Goal: Transaction & Acquisition: Purchase product/service

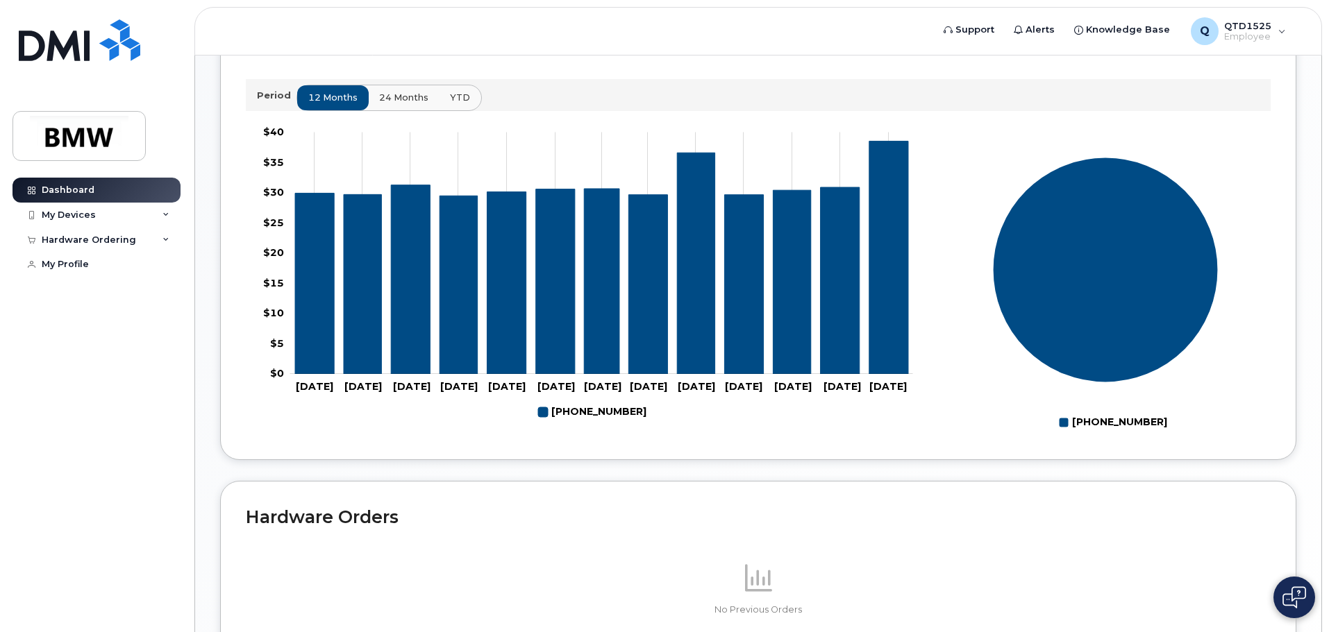
scroll to position [486, 0]
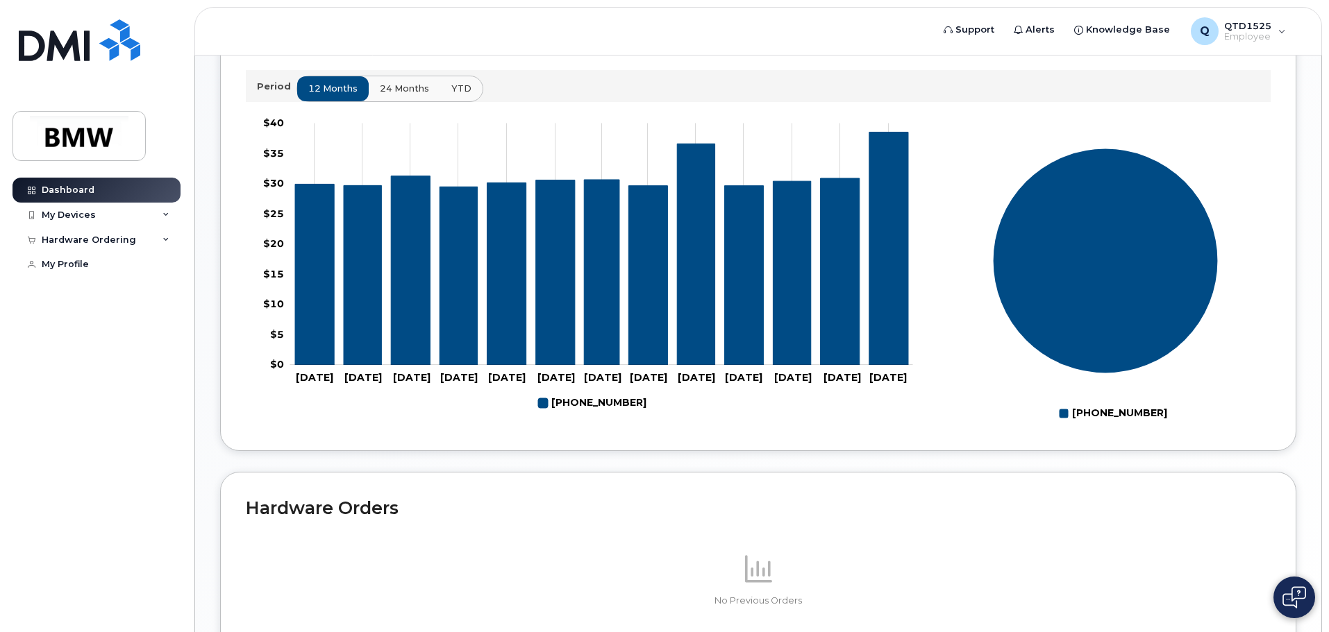
click at [385, 95] on span "24 months" at bounding box center [404, 88] width 49 height 13
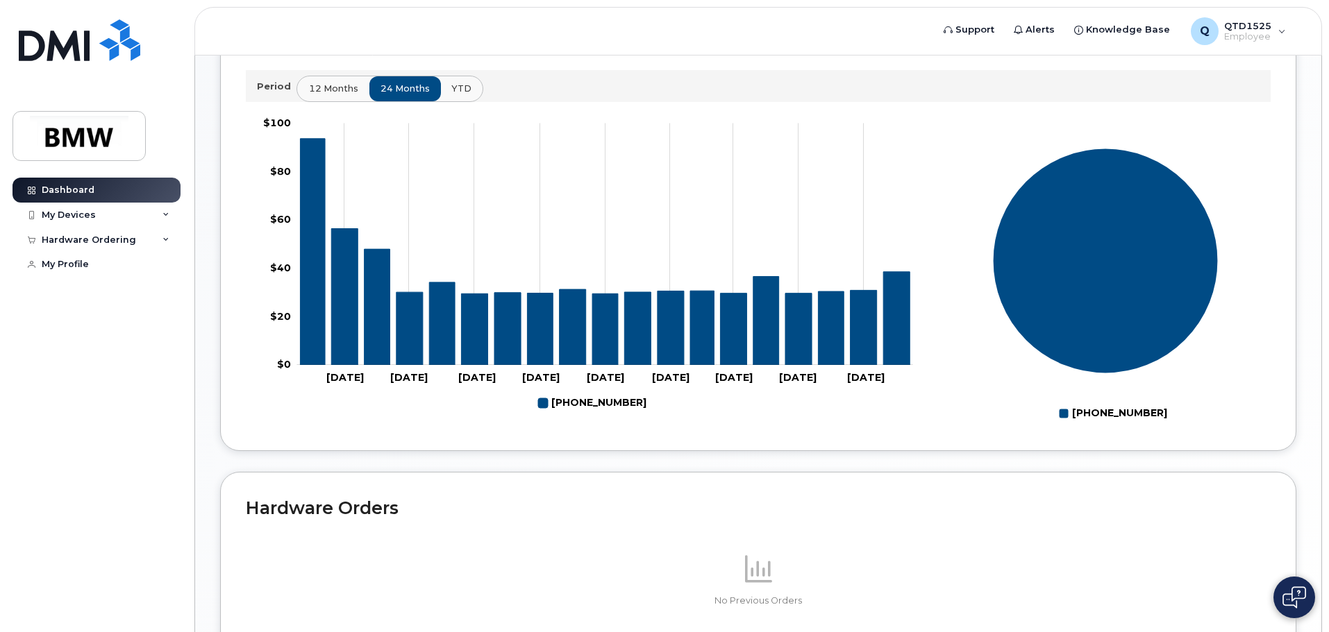
click at [312, 95] on span "12 months" at bounding box center [333, 88] width 49 height 13
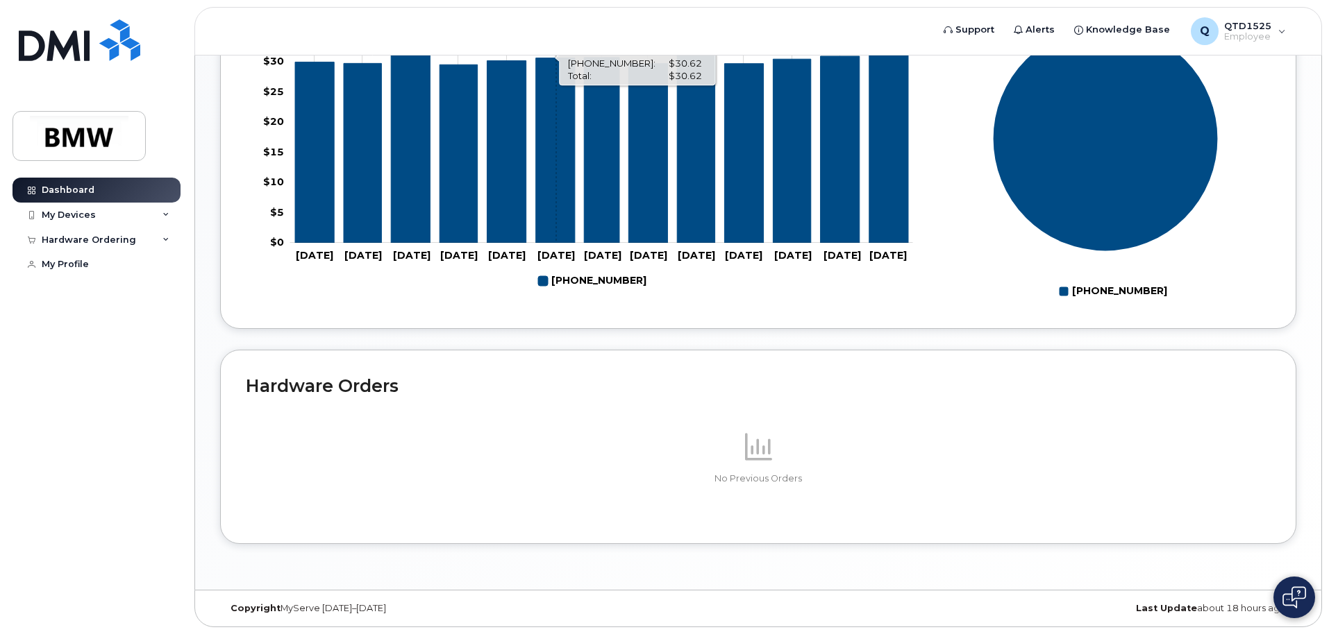
scroll to position [623, 0]
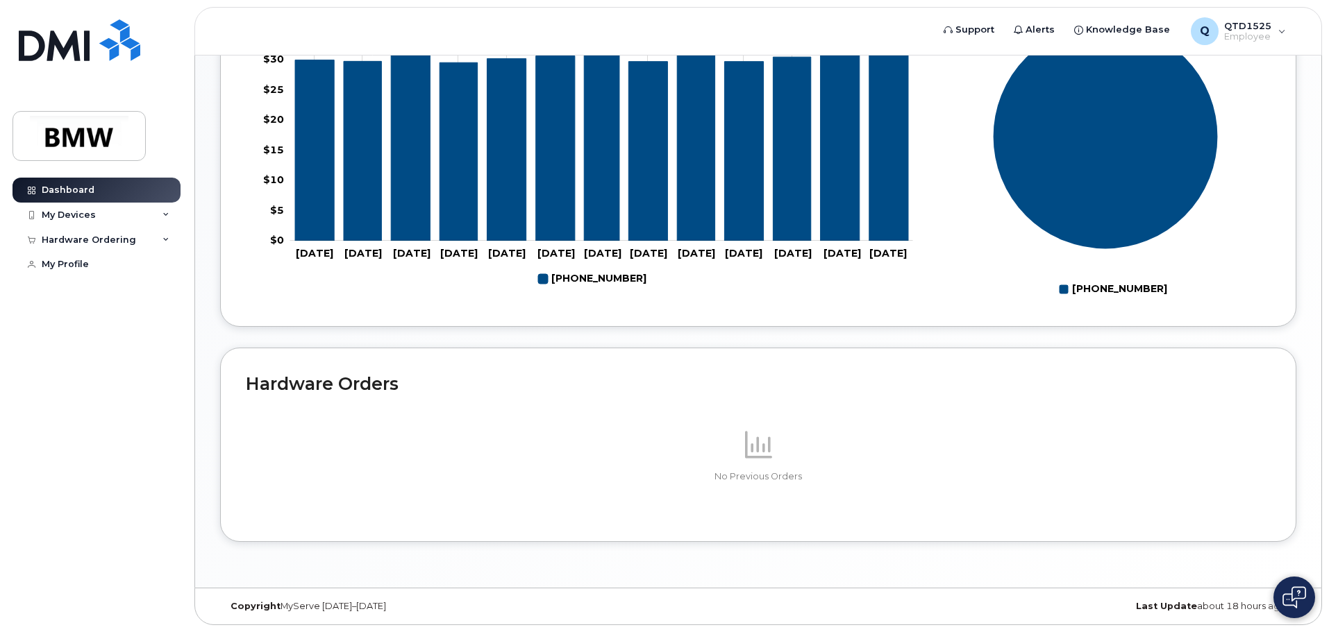
click at [761, 463] on div "No Previous Orders" at bounding box center [758, 455] width 1025 height 55
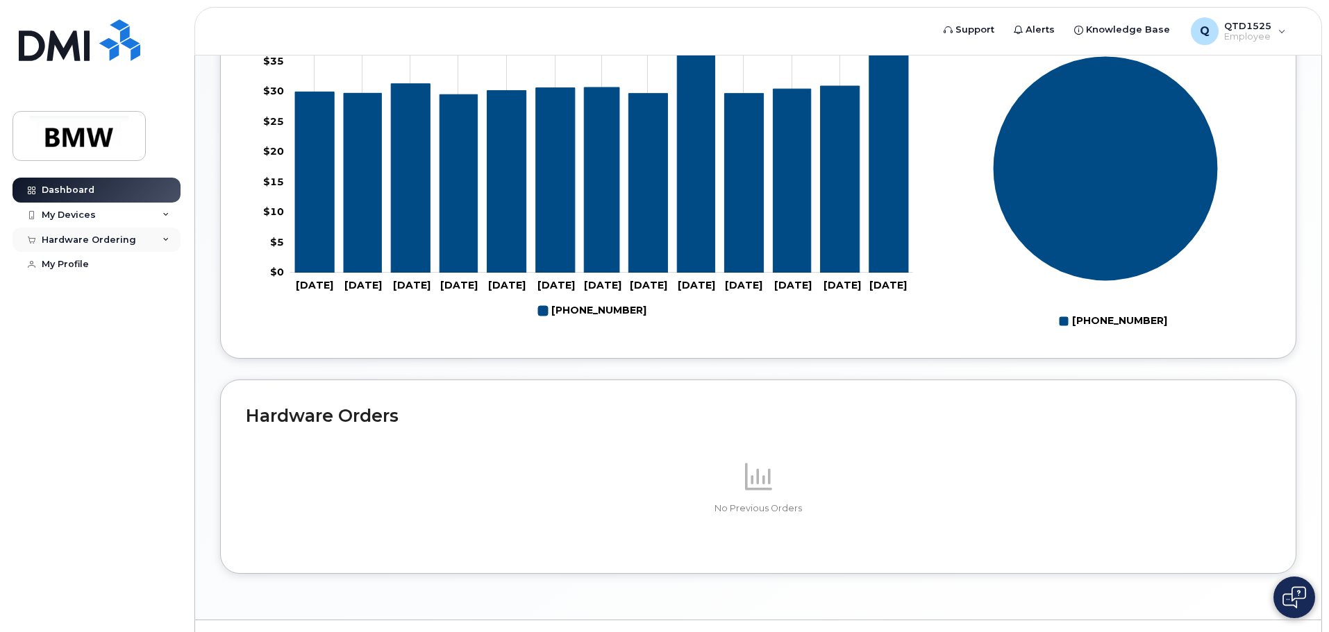
scroll to position [553, 0]
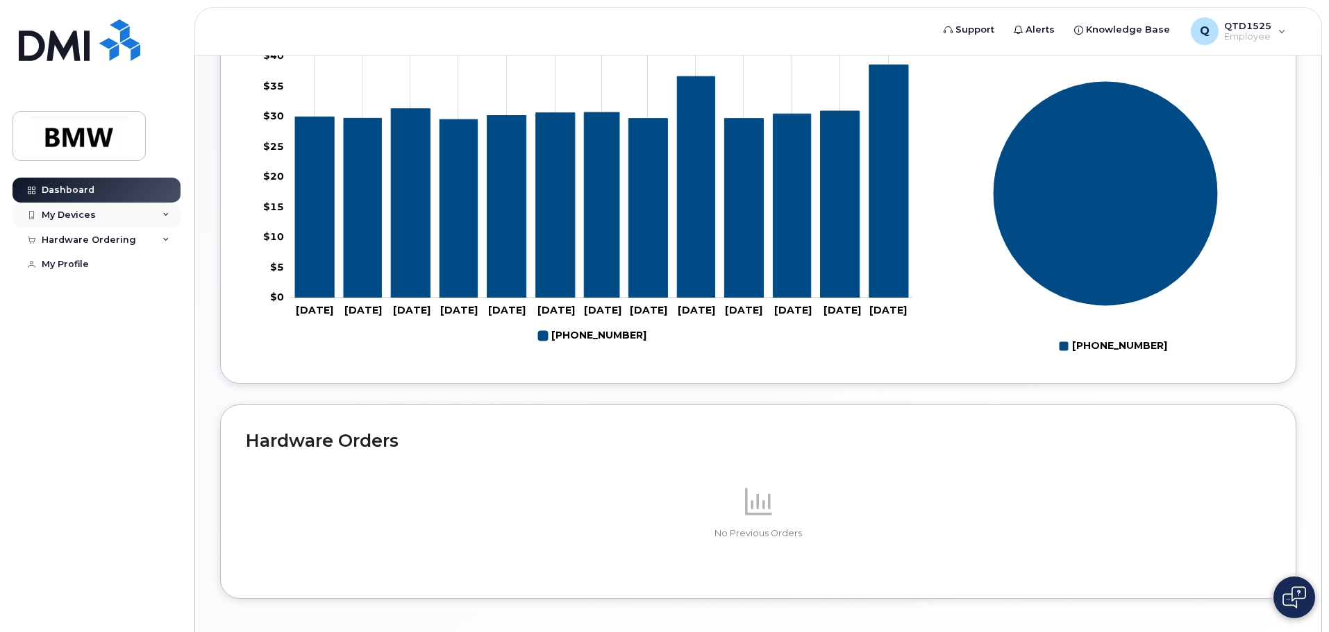
click at [142, 213] on div "My Devices" at bounding box center [96, 215] width 168 height 25
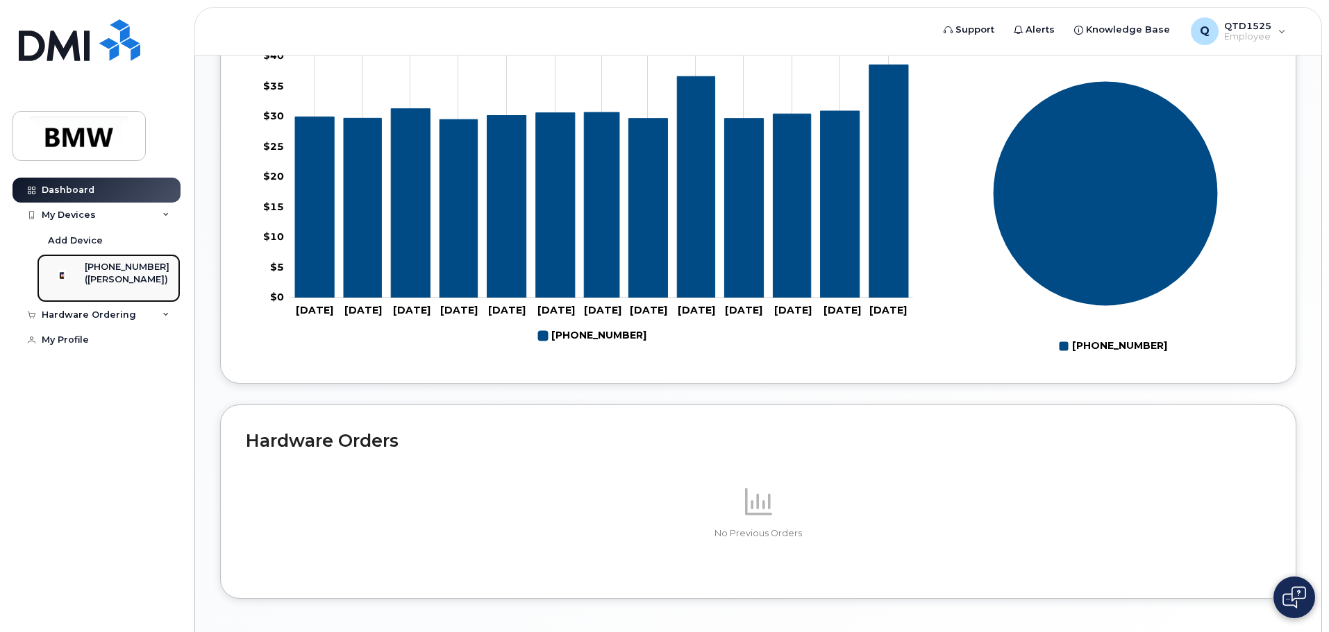
click at [119, 279] on div "([PERSON_NAME])" at bounding box center [127, 280] width 85 height 12
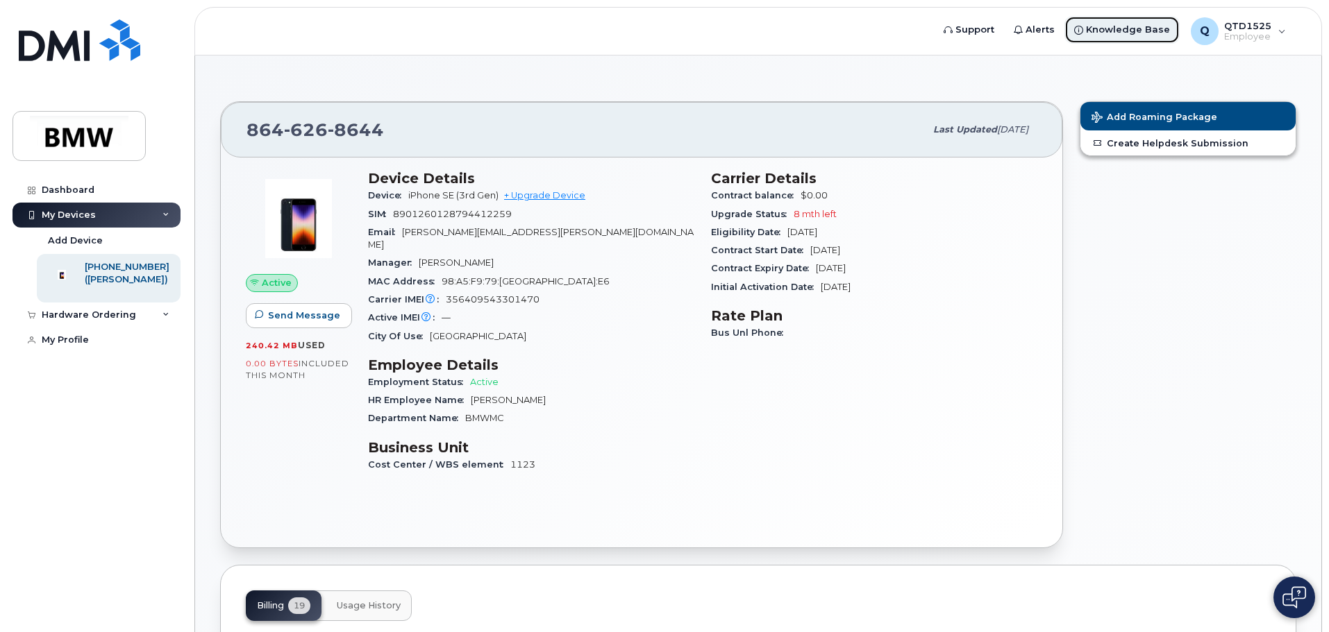
click at [1156, 33] on span "Knowledge Base" at bounding box center [1128, 30] width 84 height 14
click at [97, 321] on div "Hardware Ordering" at bounding box center [89, 315] width 94 height 11
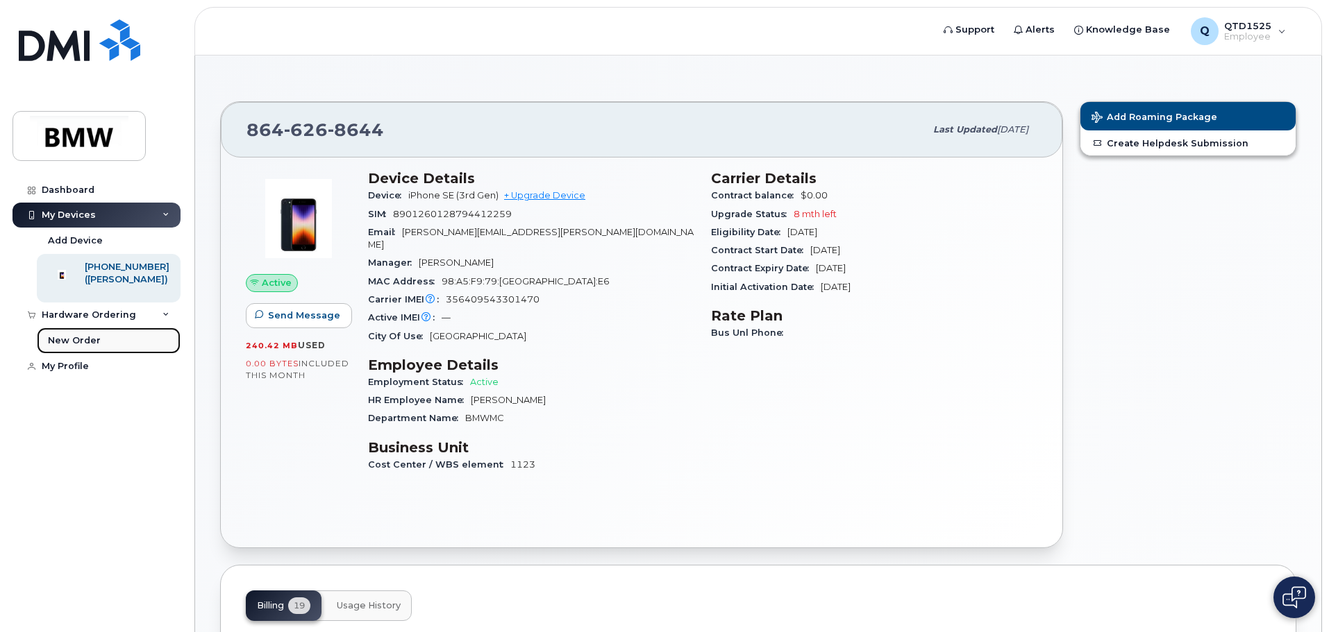
click at [72, 347] on div "New Order" at bounding box center [74, 341] width 53 height 12
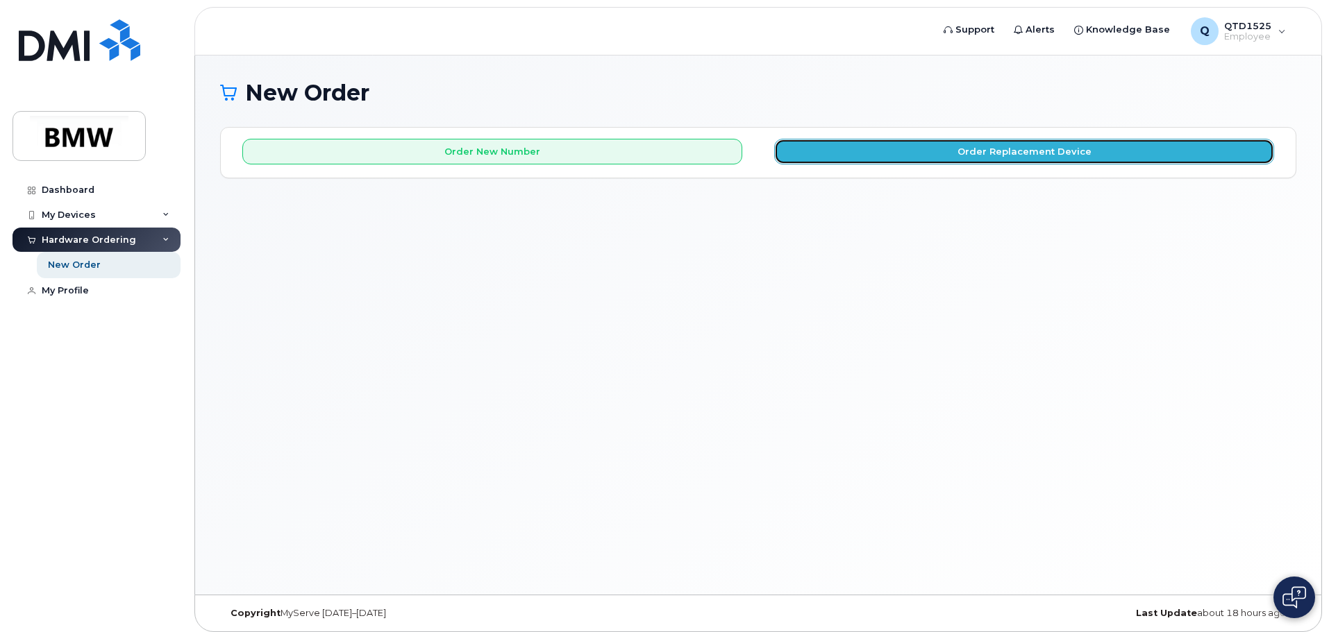
click at [1048, 152] on button "Order Replacement Device" at bounding box center [1024, 152] width 500 height 26
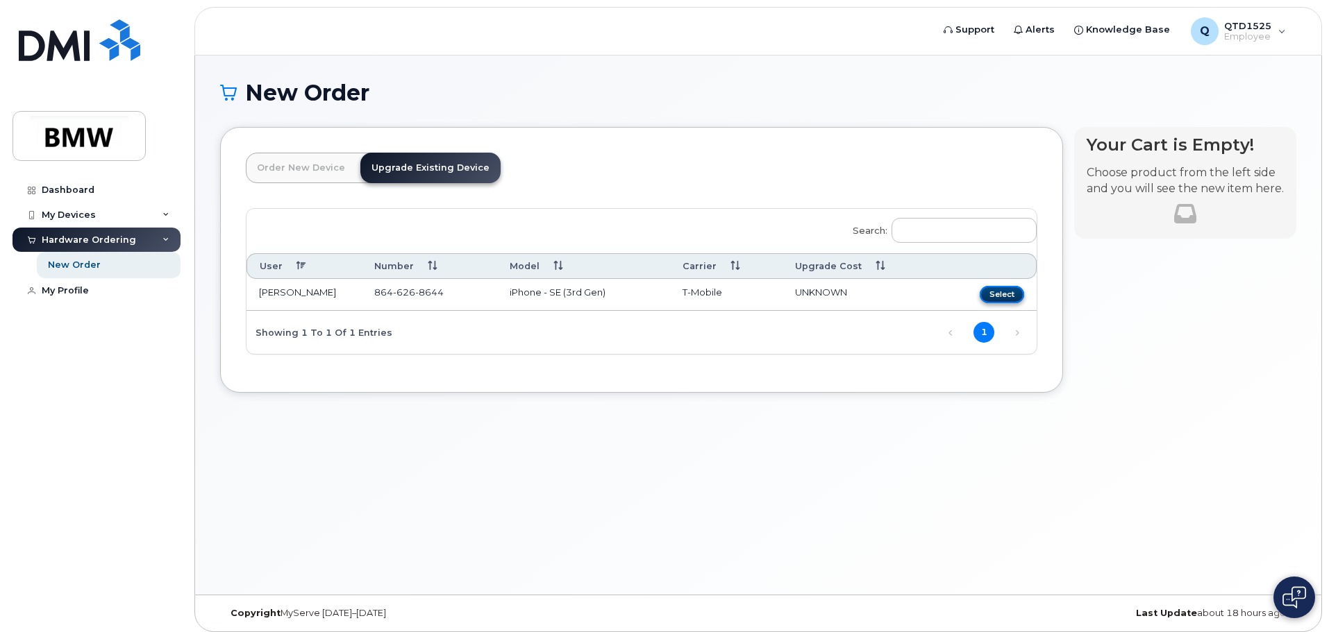
click at [995, 294] on button "Select" at bounding box center [1002, 294] width 44 height 17
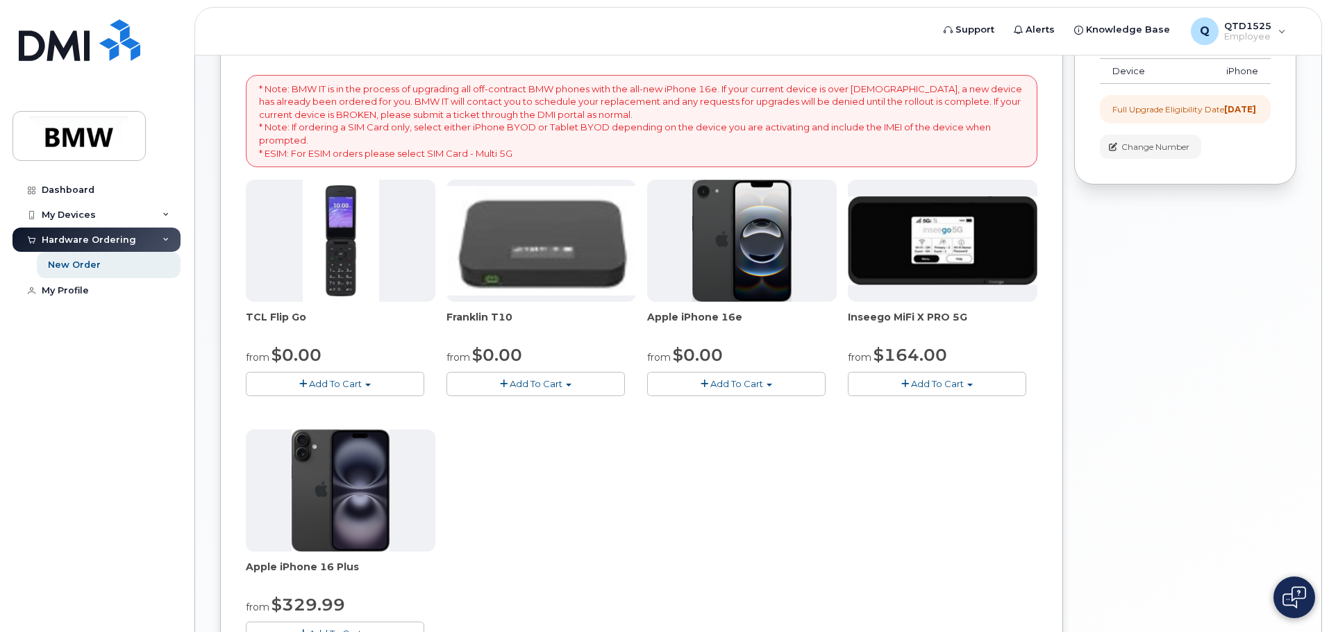
scroll to position [184, 0]
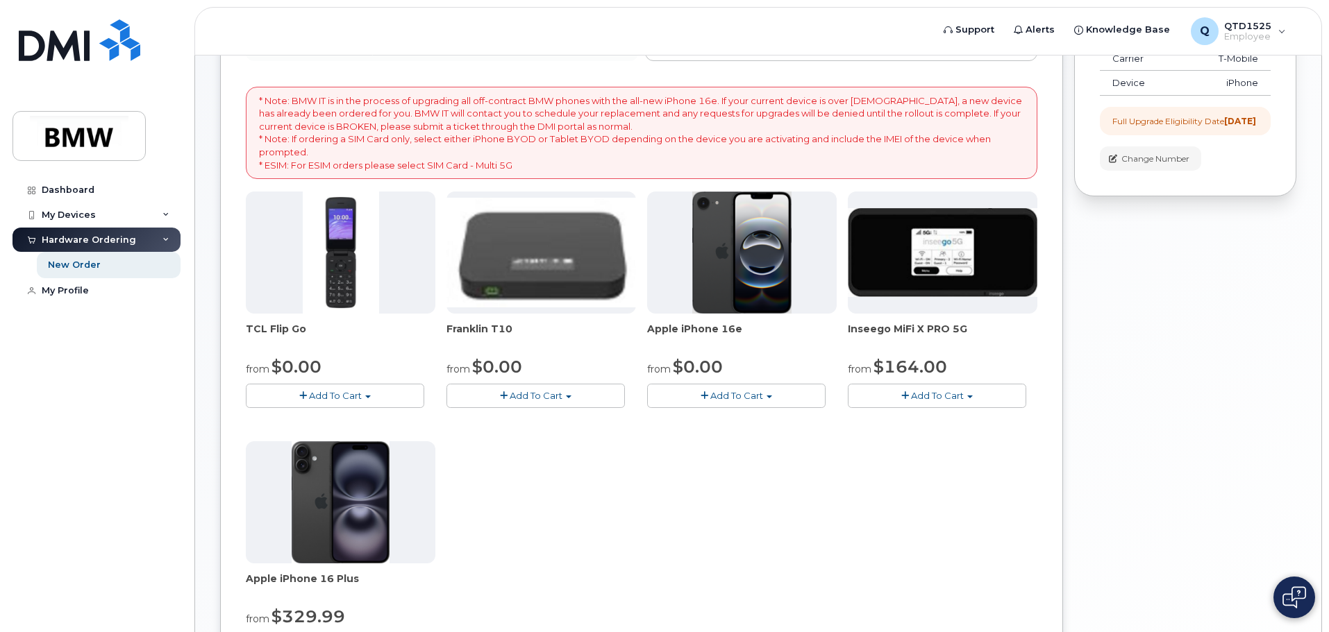
click at [719, 399] on span "Add To Cart" at bounding box center [736, 395] width 53 height 11
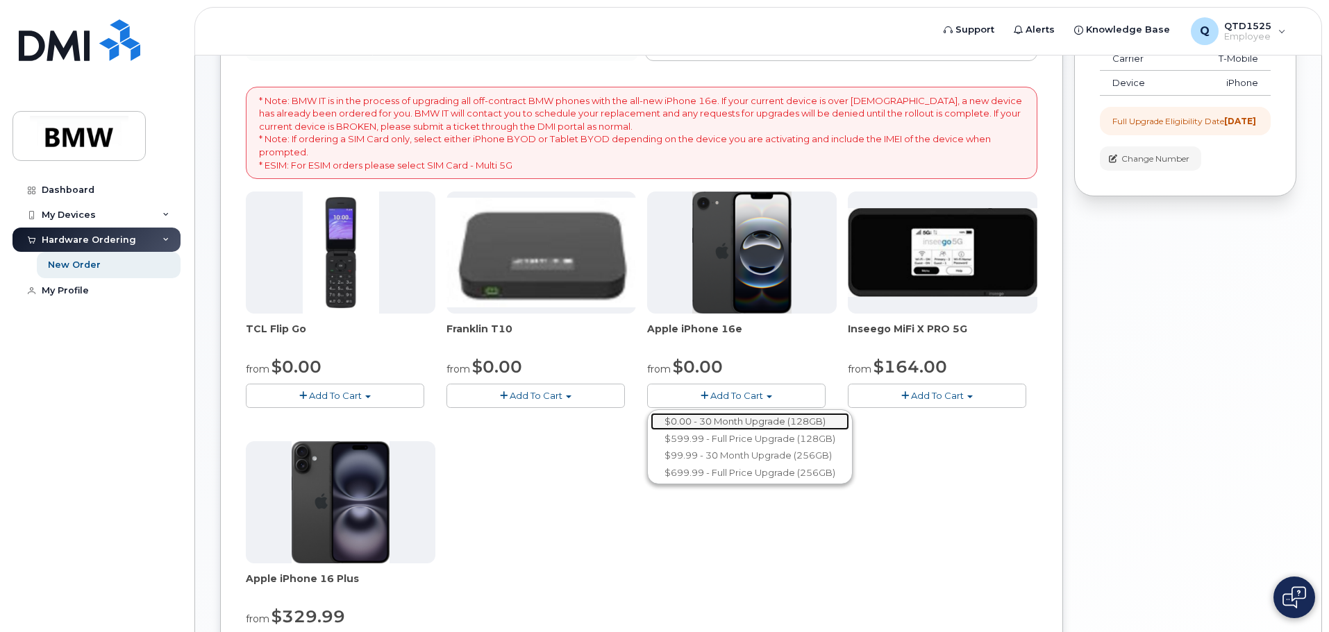
click at [742, 428] on link "$0.00 - 30 Month Upgrade (128GB)" at bounding box center [750, 421] width 199 height 17
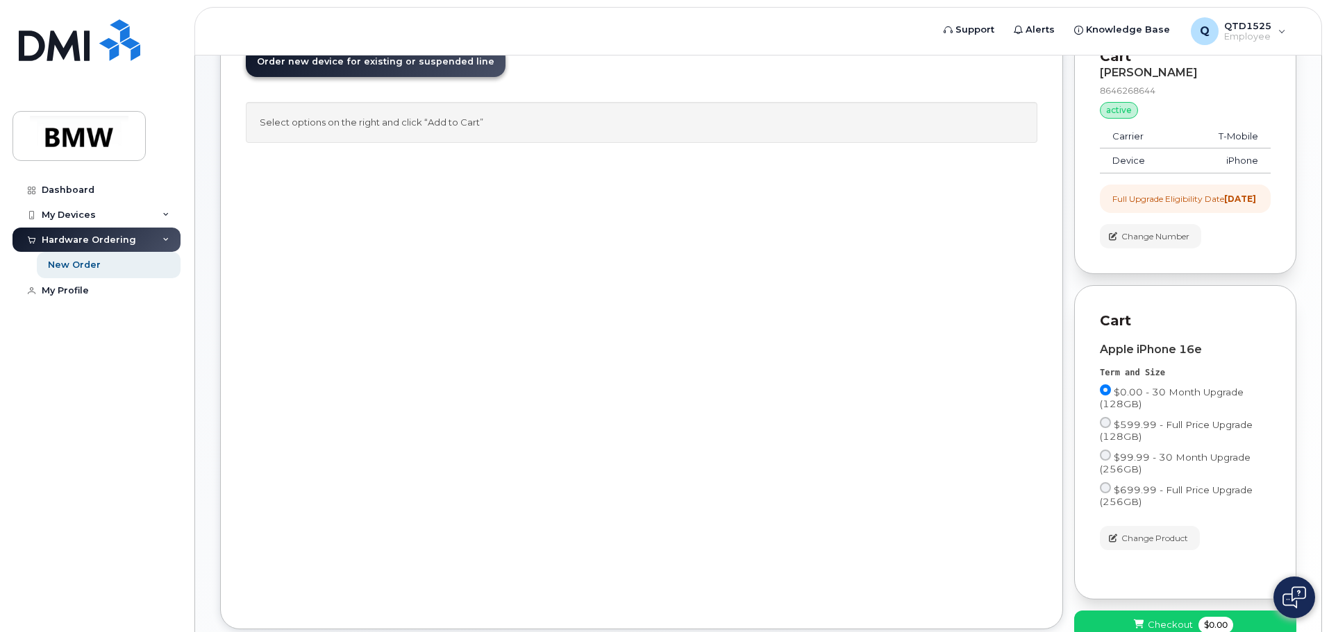
scroll to position [0, 0]
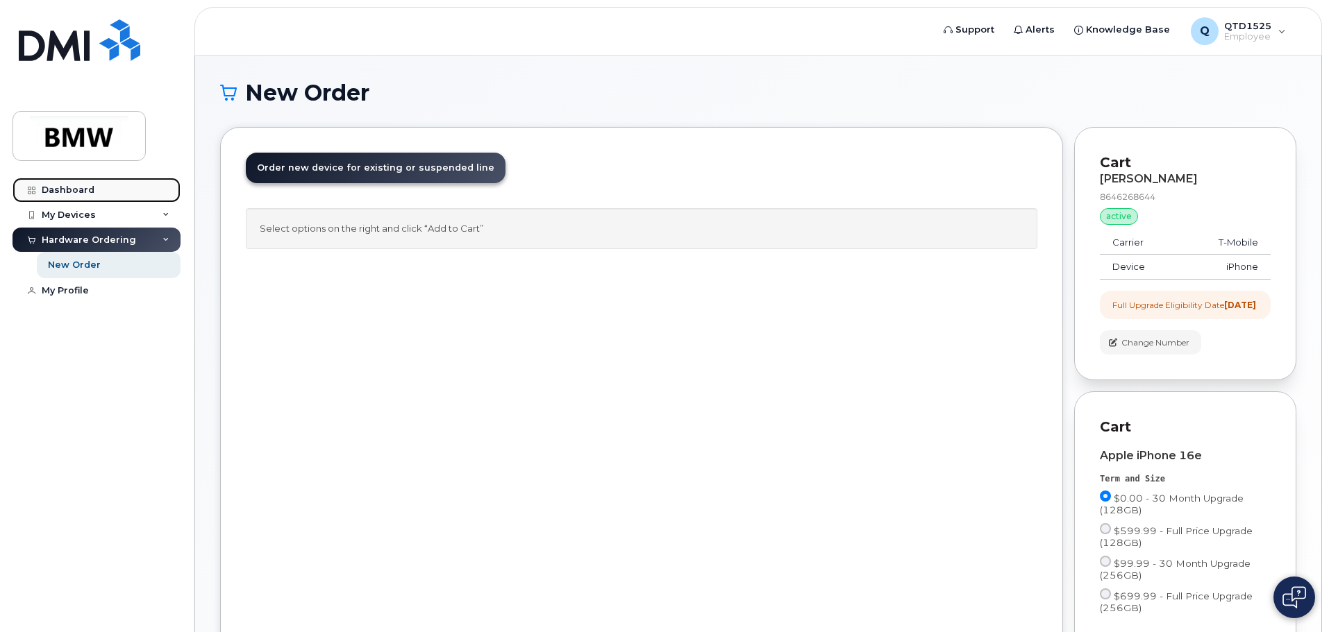
click at [111, 183] on link "Dashboard" at bounding box center [96, 190] width 168 height 25
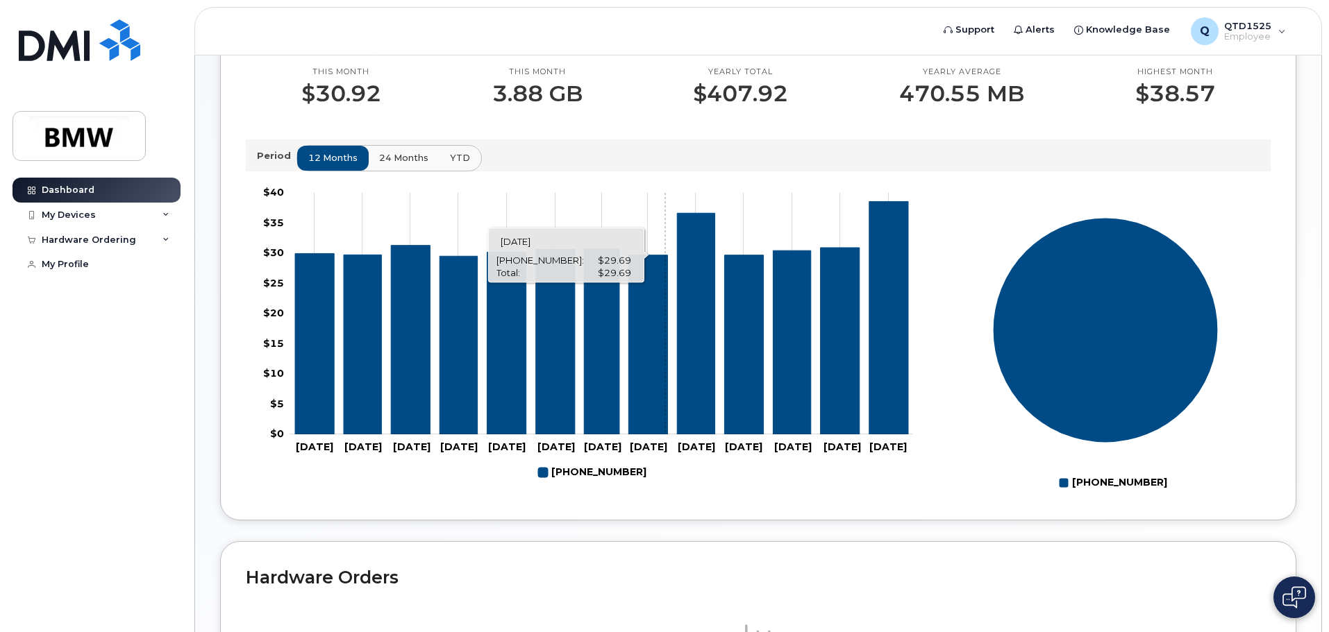
scroll to position [623, 0]
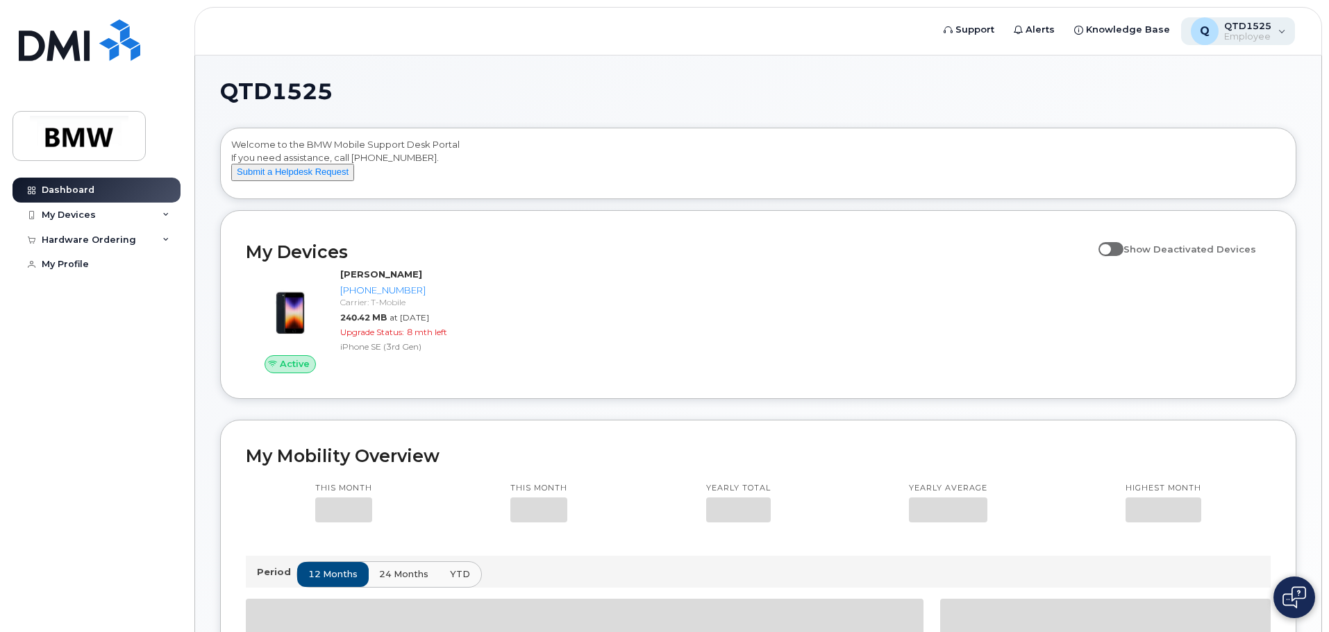
click at [1264, 40] on span "Employee" at bounding box center [1247, 36] width 47 height 11
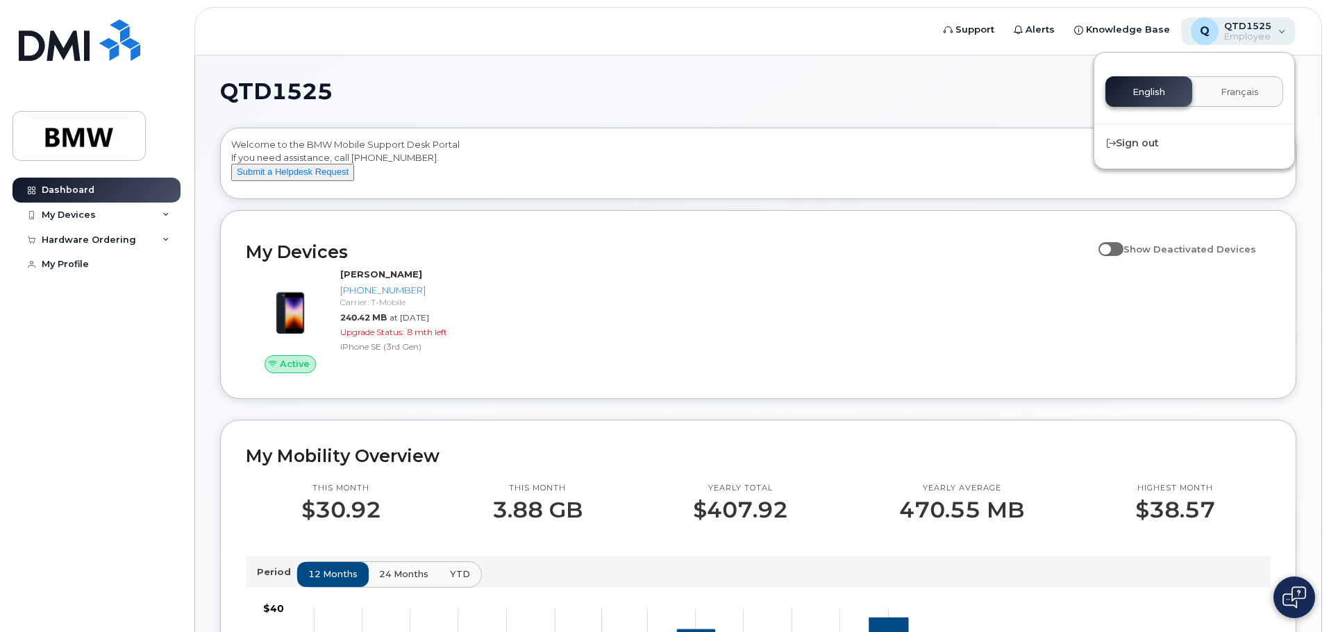
click at [1261, 35] on span "Employee" at bounding box center [1247, 36] width 47 height 11
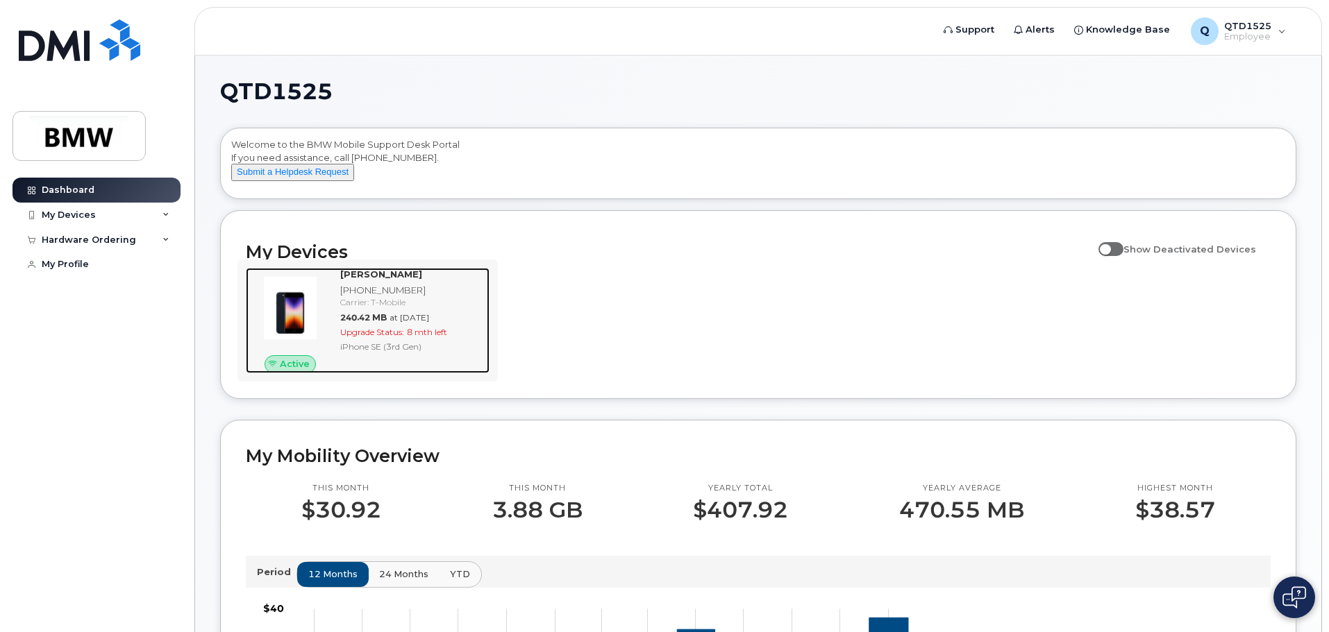
click at [432, 308] on div "Carrier: T-Mobile" at bounding box center [412, 302] width 144 height 12
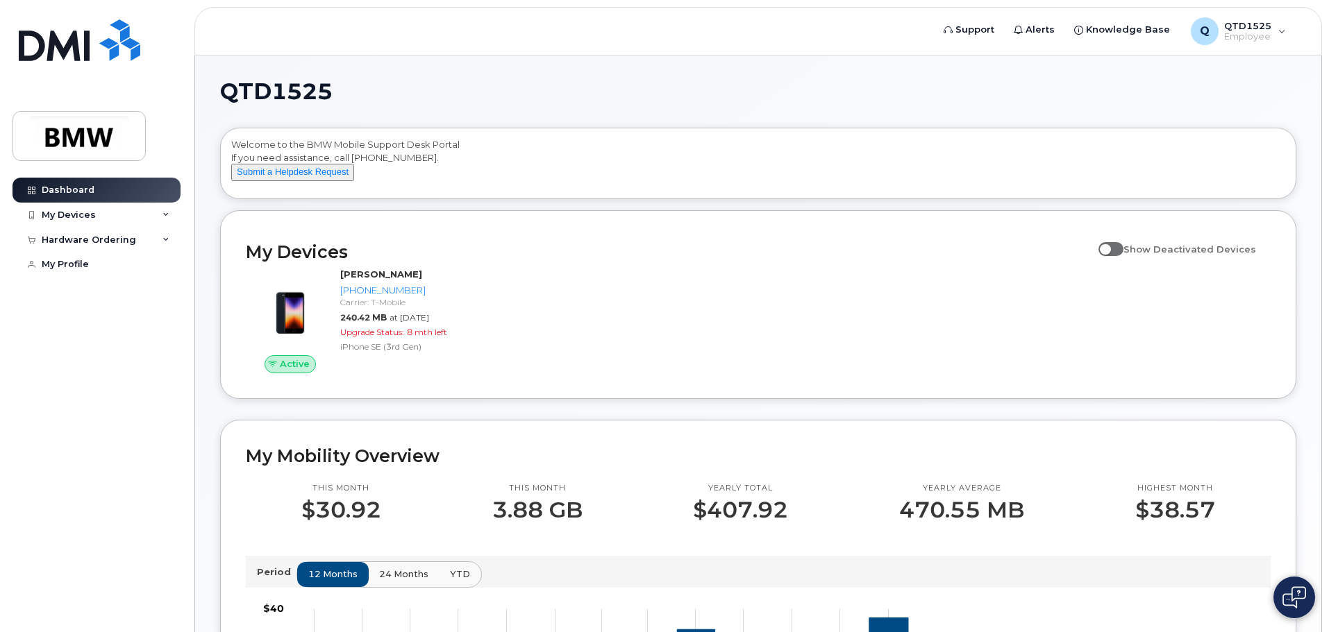
drag, startPoint x: 430, startPoint y: 353, endPoint x: 521, endPoint y: 127, distance: 243.3
click at [521, 127] on div "QTD1525 Welcome to the BMW Mobile Support Desk Portal If you need assistance, c…" at bounding box center [758, 617] width 1076 height 1072
click at [1123, 256] on span at bounding box center [1110, 249] width 25 height 14
click at [1109, 247] on input "Show Deactivated Devices" at bounding box center [1103, 241] width 11 height 11
click at [1123, 256] on span at bounding box center [1110, 249] width 25 height 14
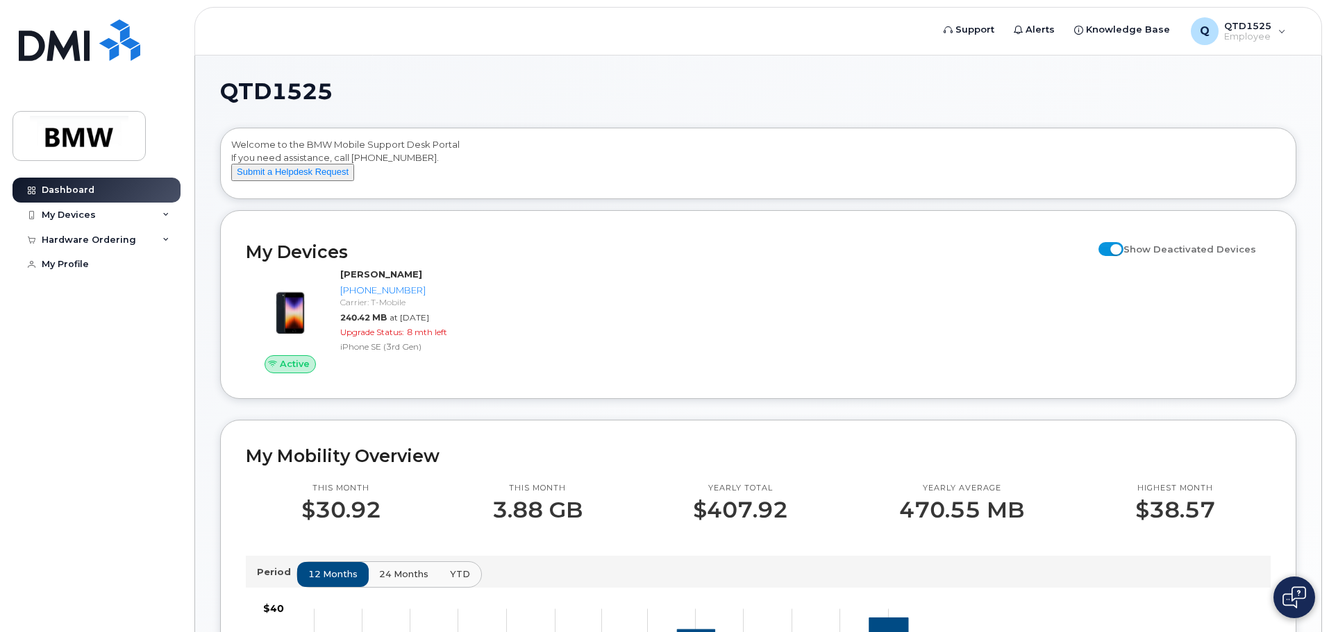
click at [1109, 247] on input "Show Deactivated Devices" at bounding box center [1103, 241] width 11 height 11
checkbox input "false"
